Goal: Check status

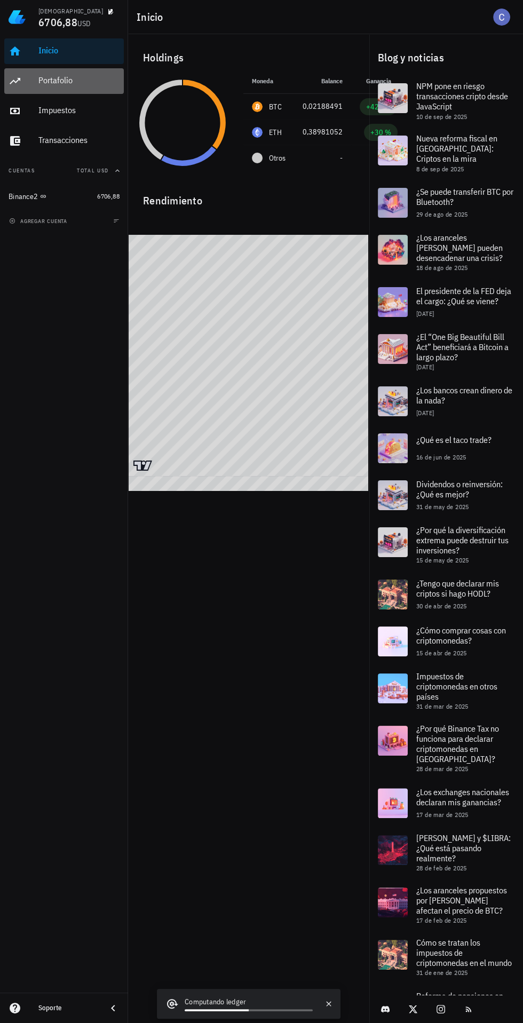
click at [51, 80] on div "Portafolio" at bounding box center [78, 80] width 81 height 10
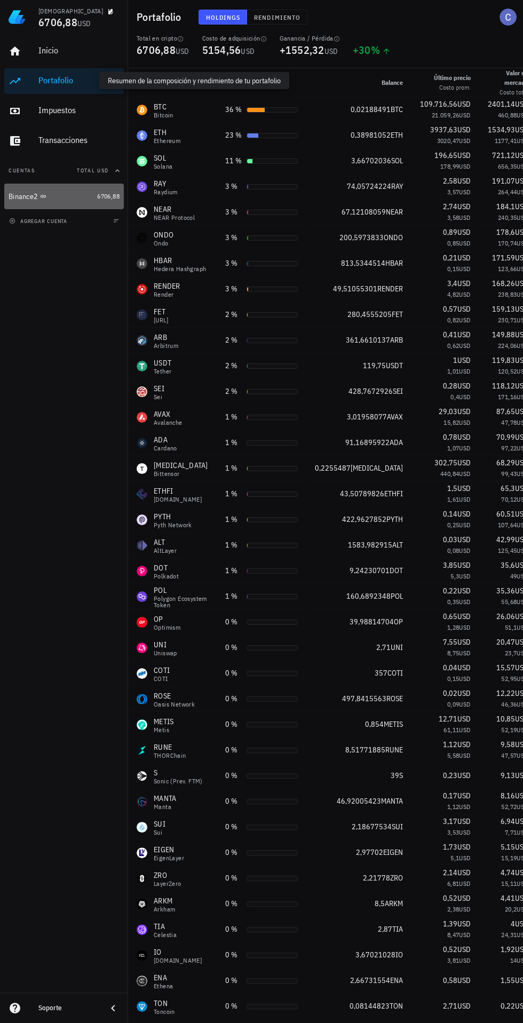
click at [13, 191] on div "Binance2" at bounding box center [51, 197] width 84 height 22
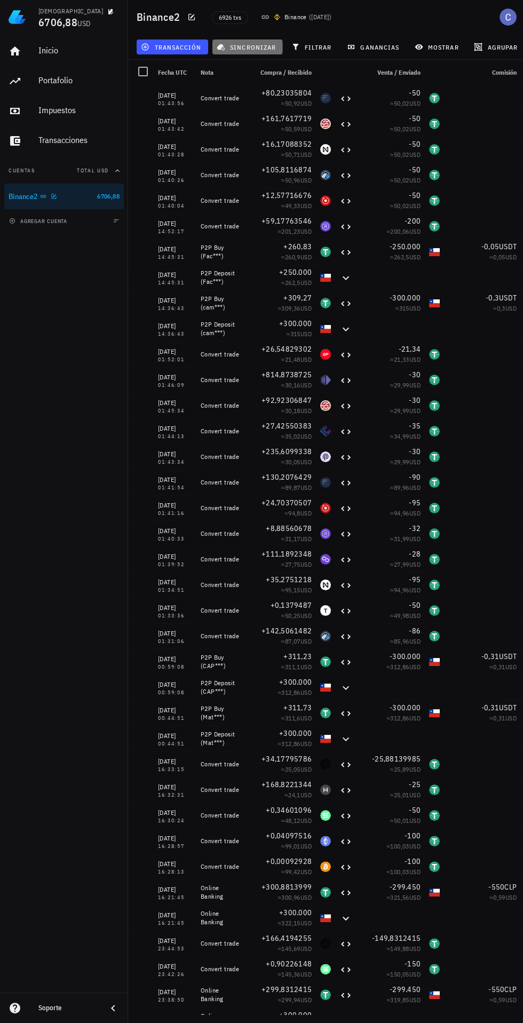
click at [236, 46] on span "sincronizar" at bounding box center [247, 47] width 57 height 9
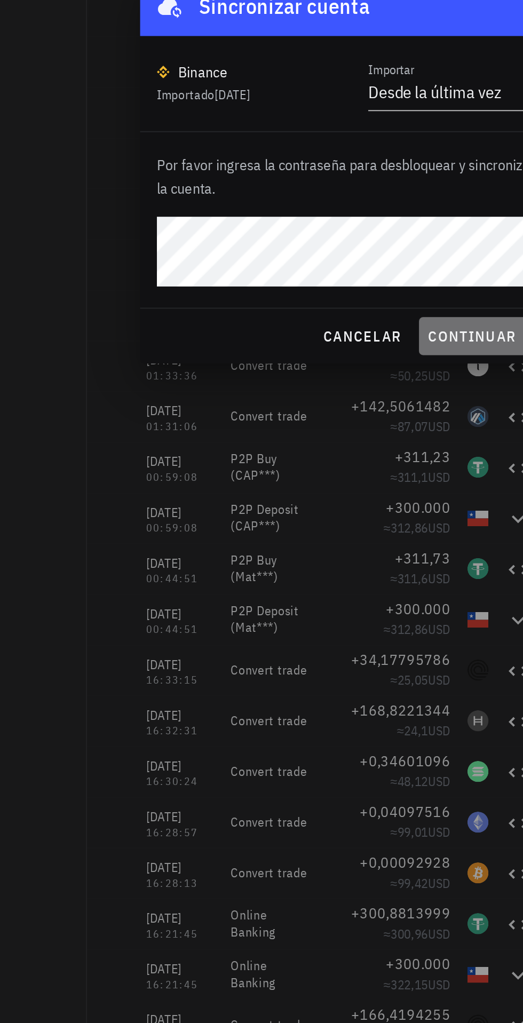
click at [308, 595] on span "continuar" at bounding box center [330, 596] width 60 height 10
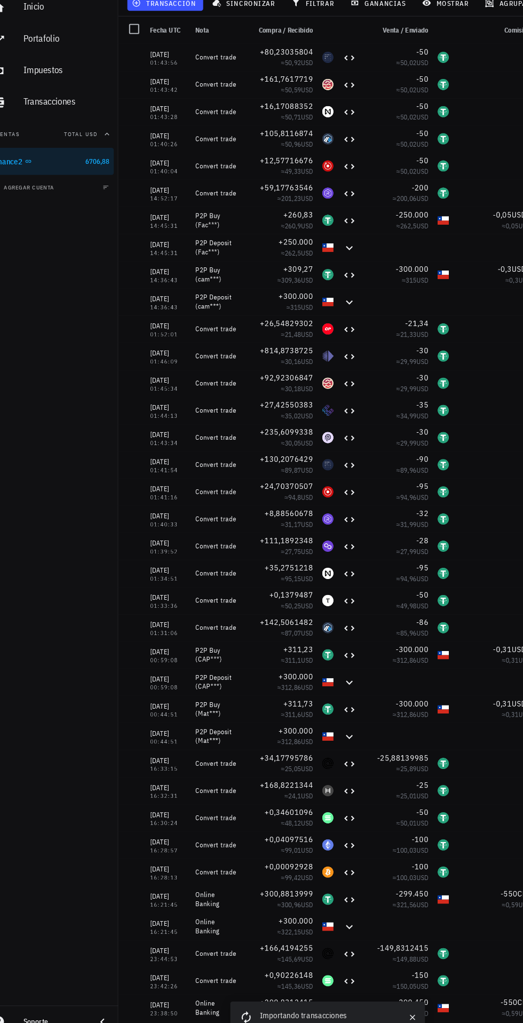
scroll to position [0, 1]
